Goal: Connect with others: Participate in discussion

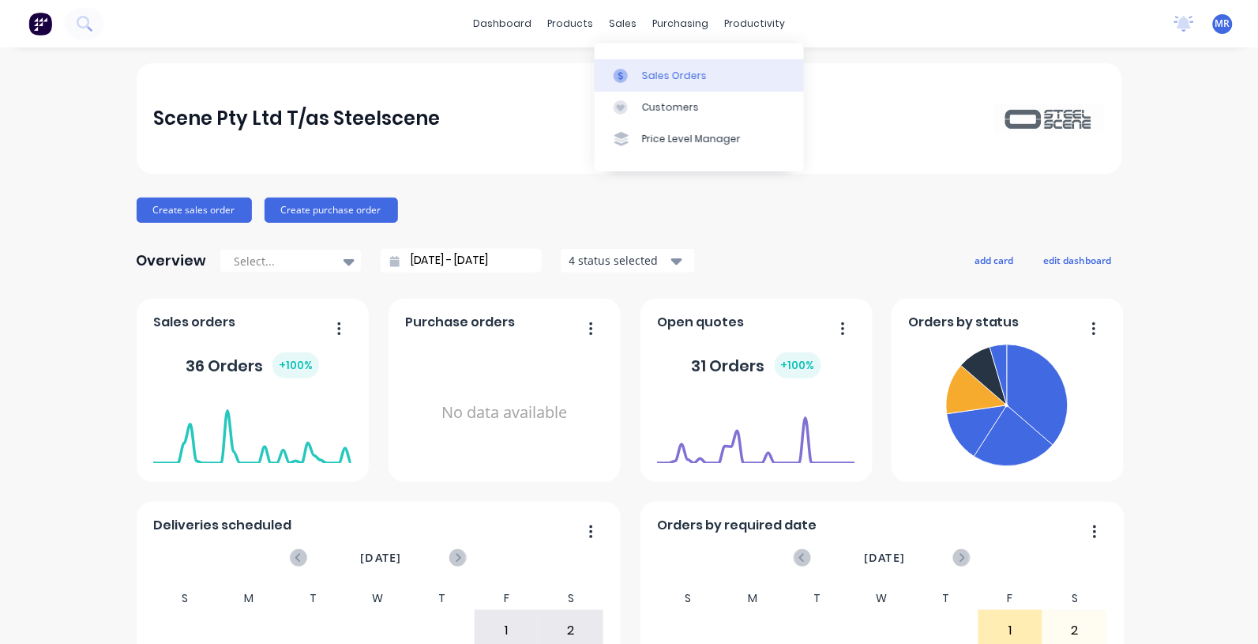
drag, startPoint x: 0, startPoint y: 0, endPoint x: 649, endPoint y: 75, distance: 653.6
click at [649, 75] on div "Sales Orders" at bounding box center [674, 76] width 65 height 14
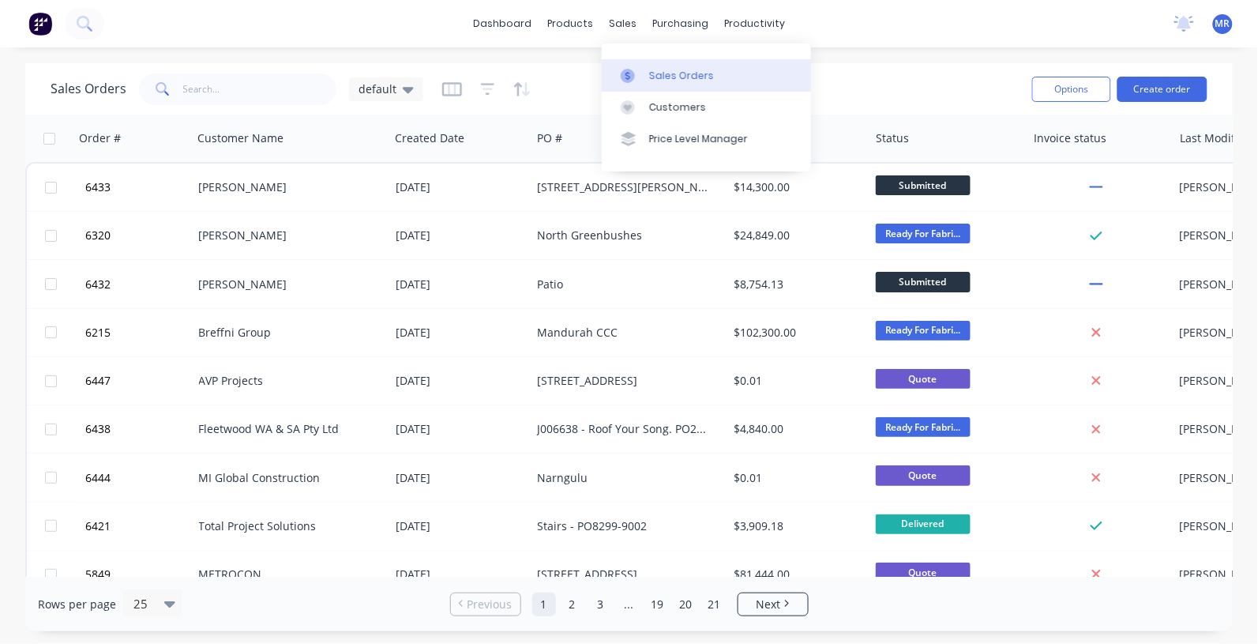
click at [662, 72] on div "Sales Orders" at bounding box center [681, 76] width 65 height 14
click at [272, 85] on input "text" at bounding box center [260, 89] width 154 height 32
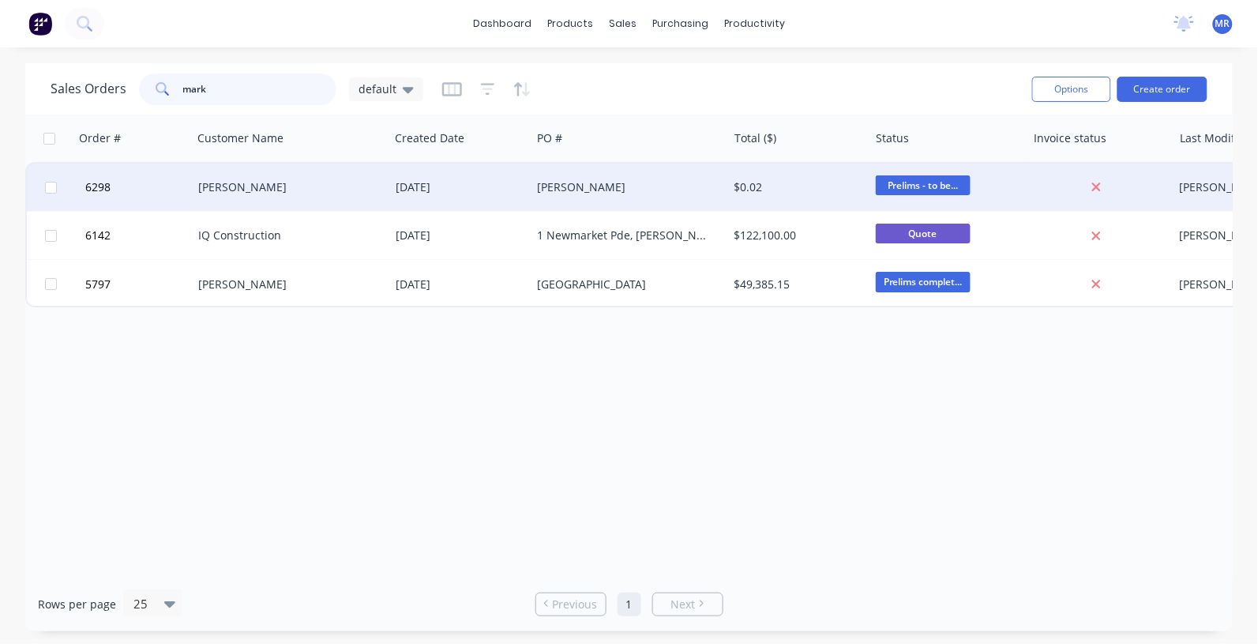
type input "mark"
click at [238, 179] on div "[PERSON_NAME]" at bounding box center [286, 187] width 175 height 16
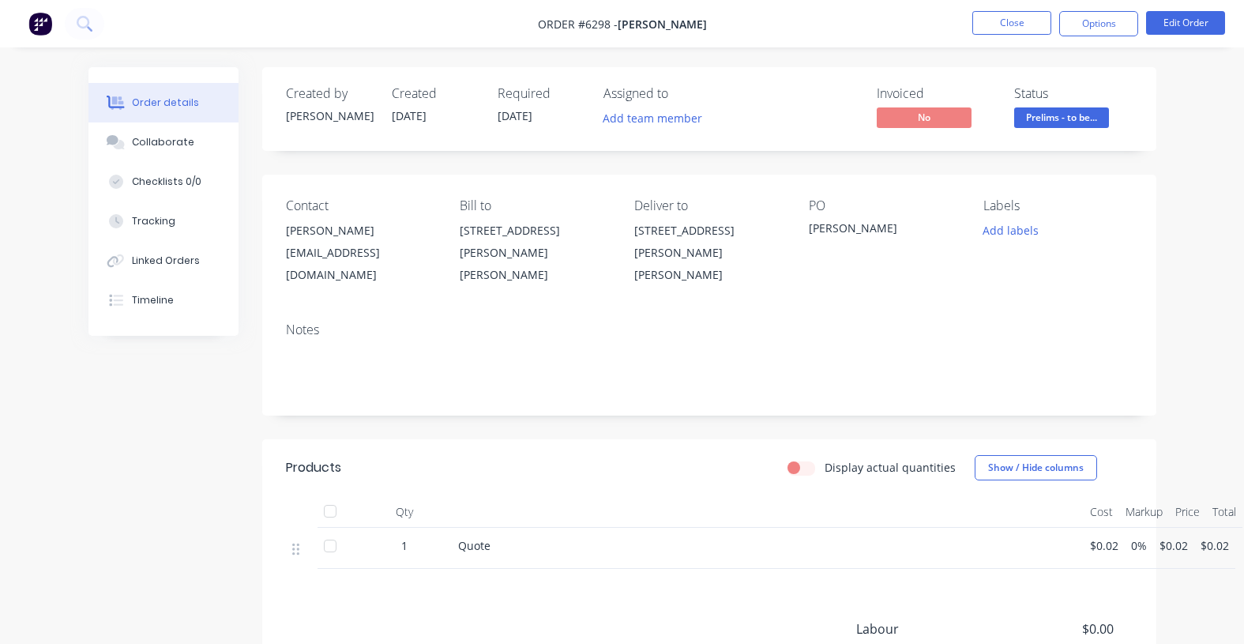
drag, startPoint x: 158, startPoint y: 141, endPoint x: 263, endPoint y: 225, distance: 134.8
click at [164, 148] on div "Collaborate" at bounding box center [163, 142] width 62 height 14
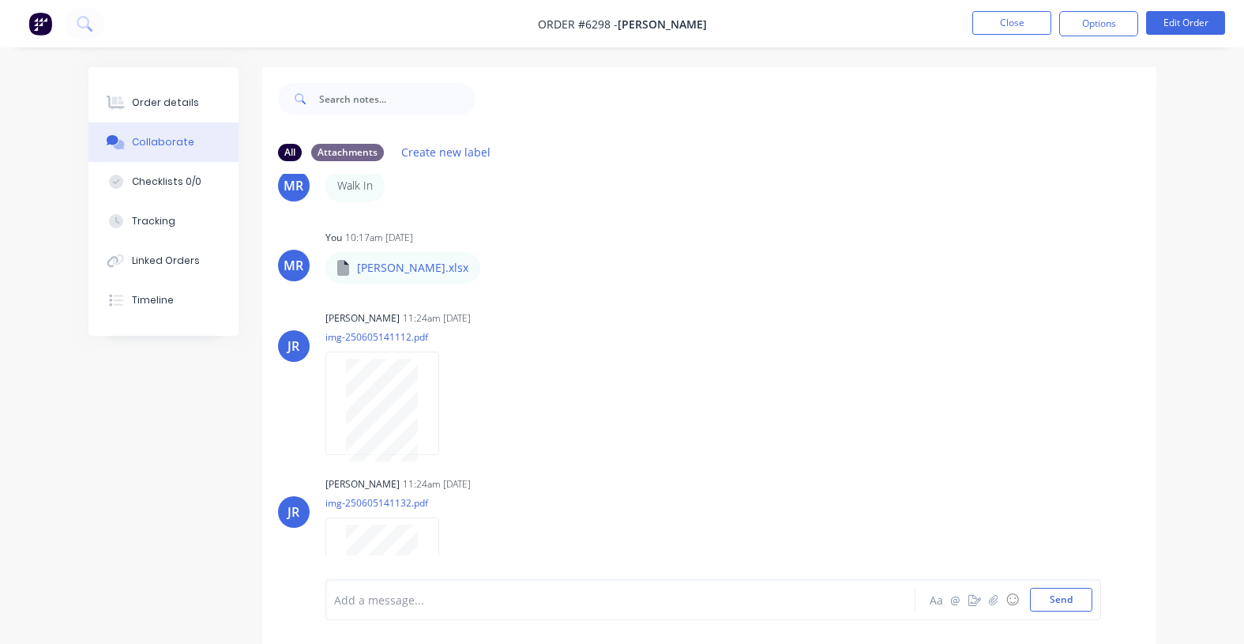
scroll to position [9, 0]
